Goal: Information Seeking & Learning: Learn about a topic

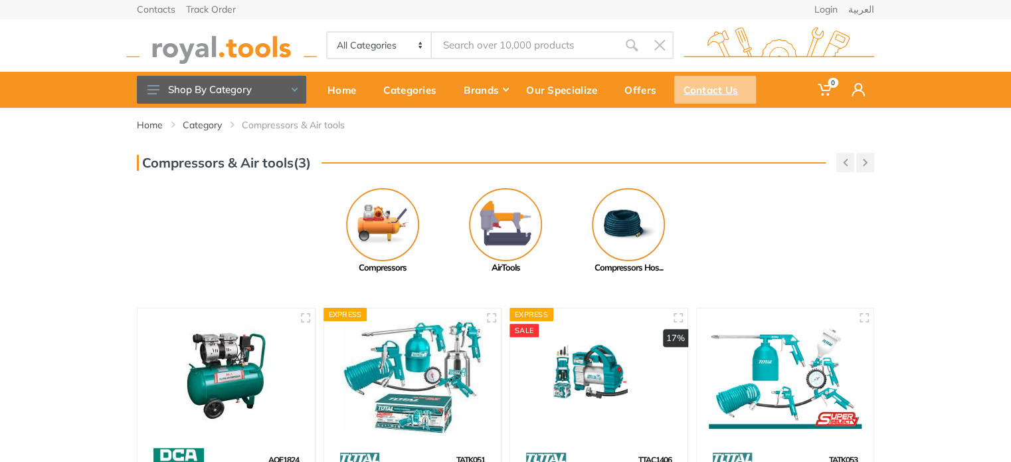
click at [697, 85] on div "Contact Us" at bounding box center [715, 90] width 82 height 28
click at [387, 217] on img at bounding box center [382, 224] width 73 height 73
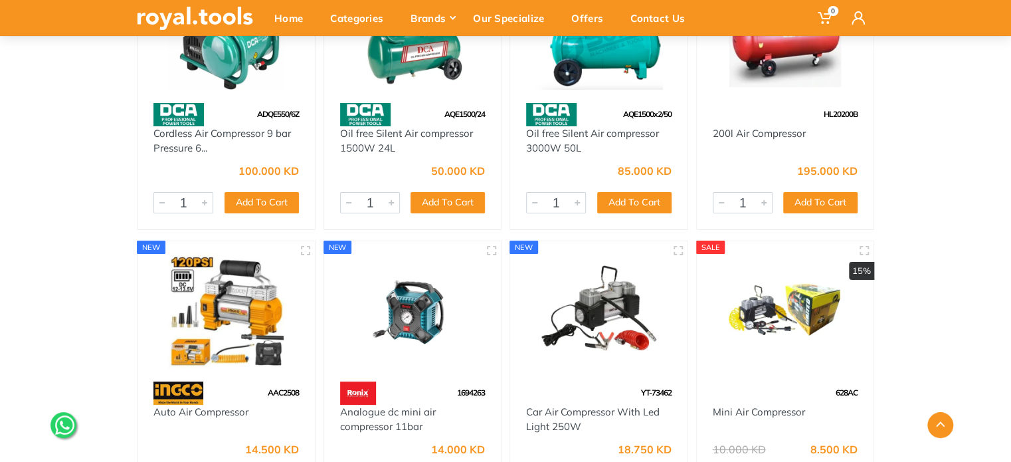
scroll to position [2389, 0]
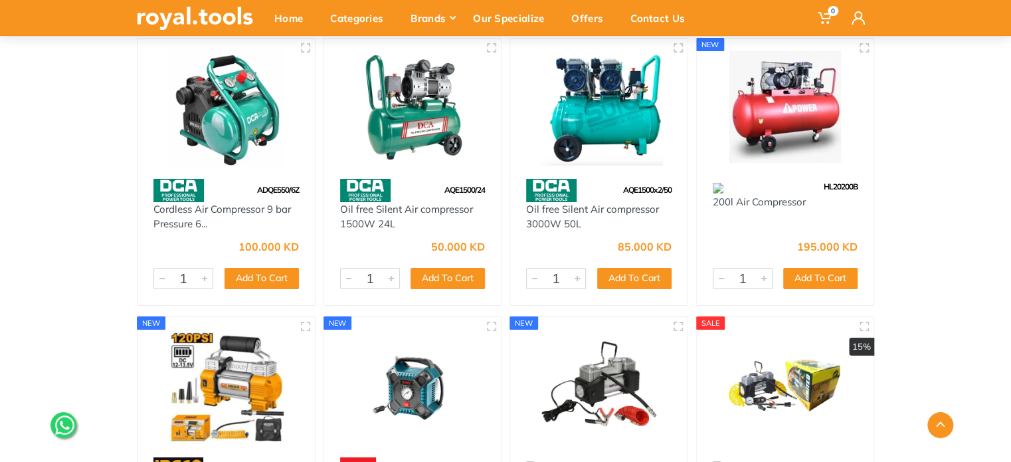
click at [616, 140] on img at bounding box center [598, 107] width 153 height 115
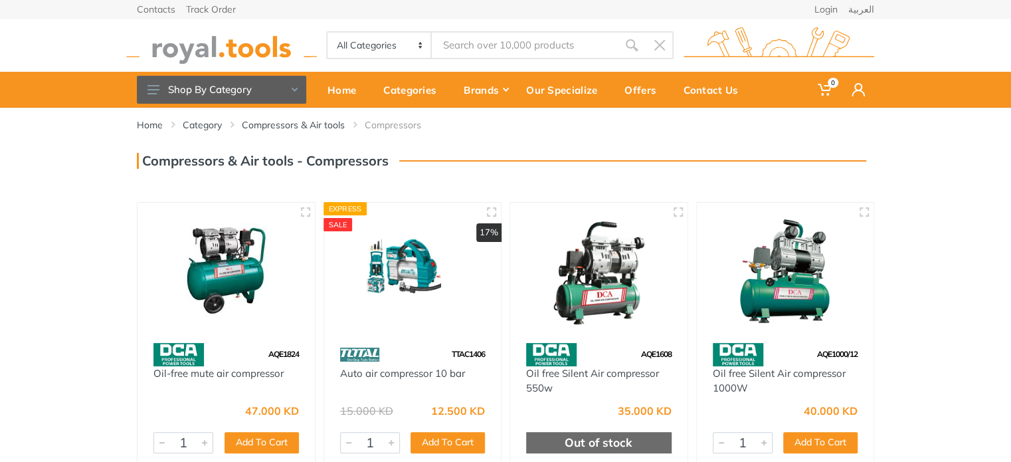
scroll to position [629, 0]
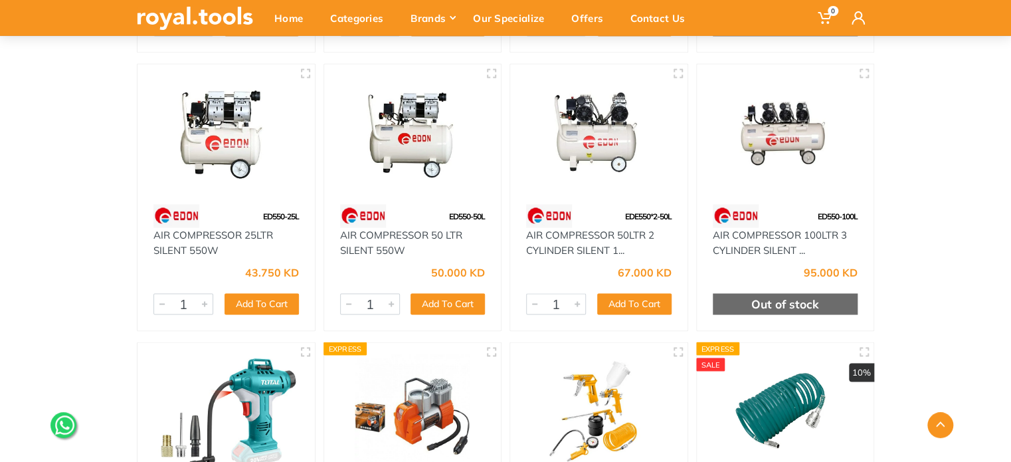
scroll to position [996, 0]
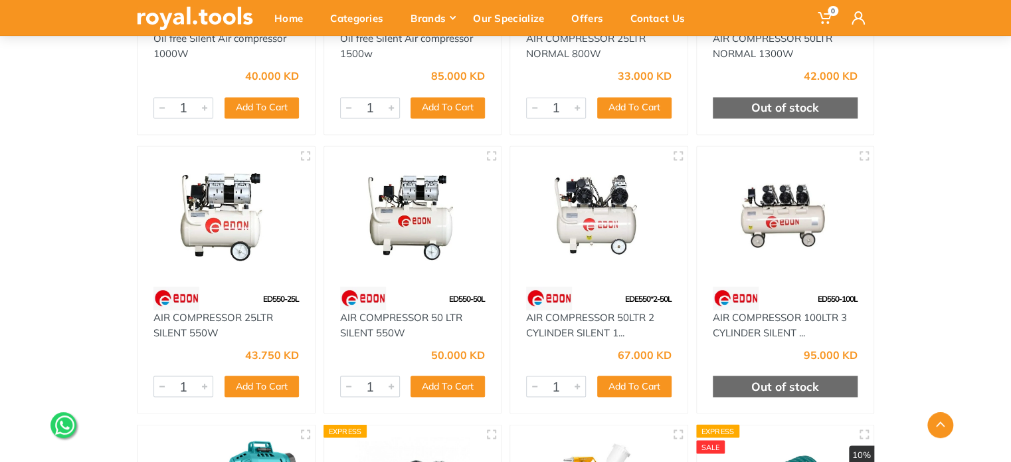
click at [777, 221] on img at bounding box center [785, 215] width 153 height 115
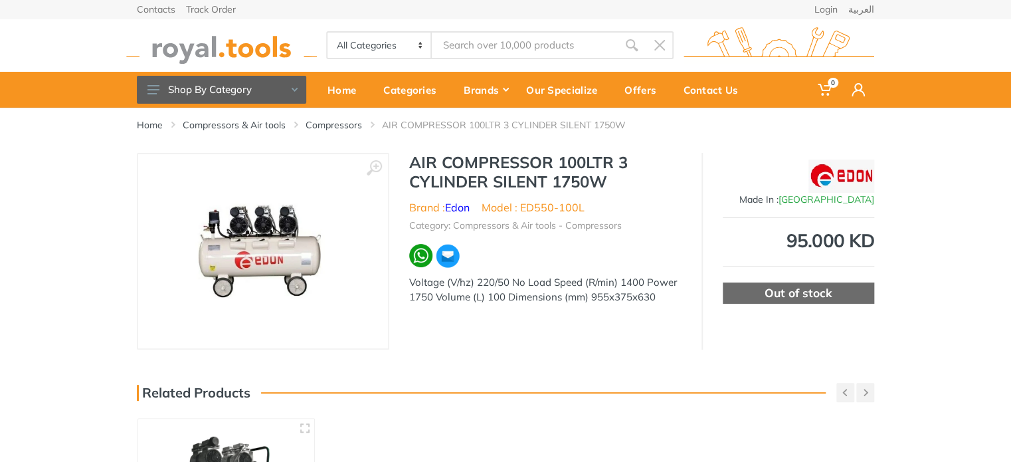
click at [266, 246] on img at bounding box center [263, 250] width 178 height 167
